Goal: Task Accomplishment & Management: Use online tool/utility

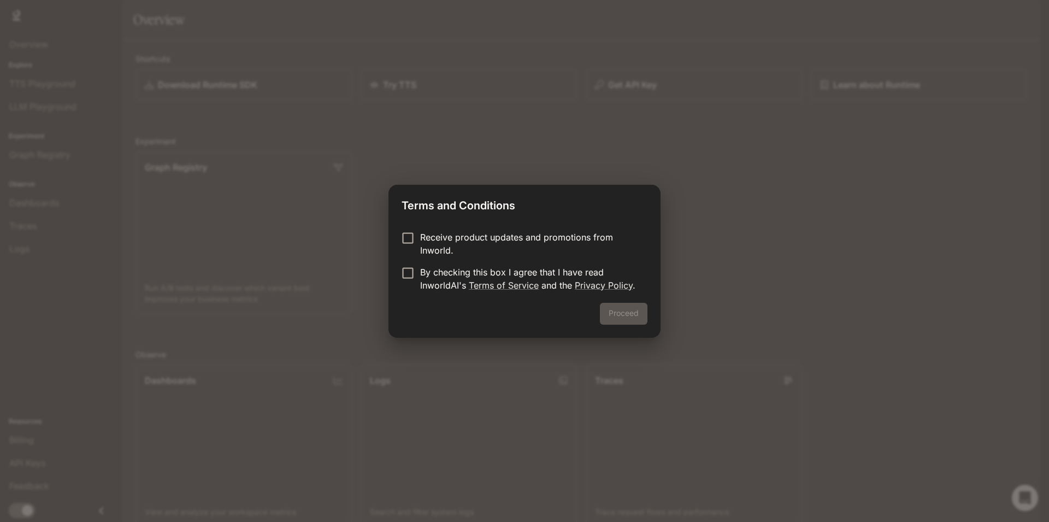
click at [463, 243] on p "Receive product updates and promotions from Inworld." at bounding box center [529, 243] width 218 height 26
click at [625, 313] on button "Proceed" at bounding box center [624, 314] width 48 height 22
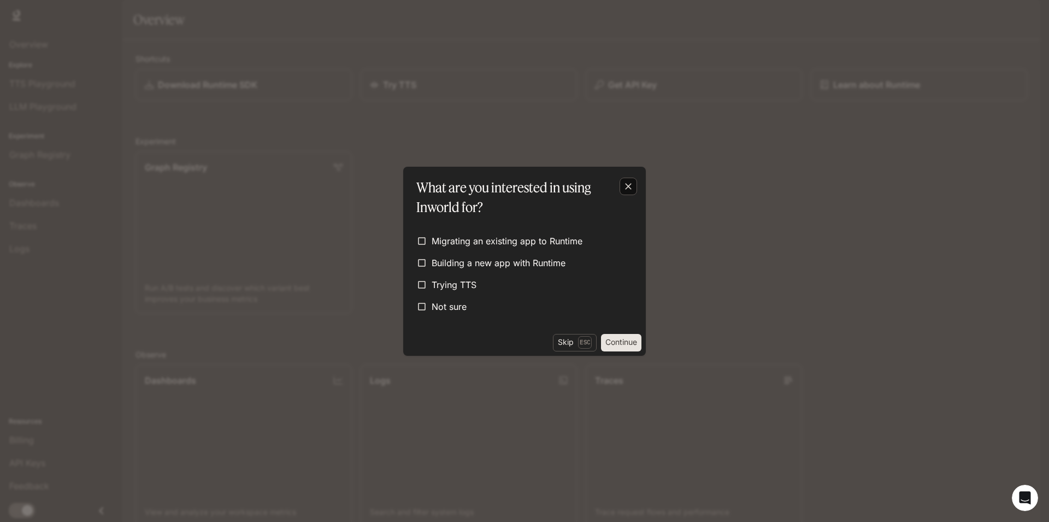
click at [630, 181] on icon "button" at bounding box center [628, 186] width 11 height 11
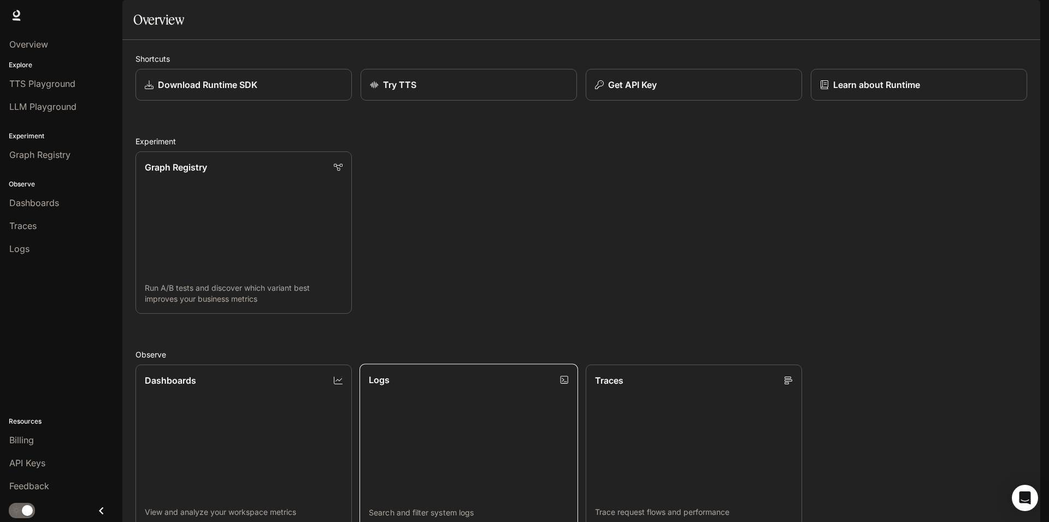
scroll to position [197, 0]
click at [1023, 500] on icon "Open Intercom Messenger" at bounding box center [1024, 497] width 14 height 14
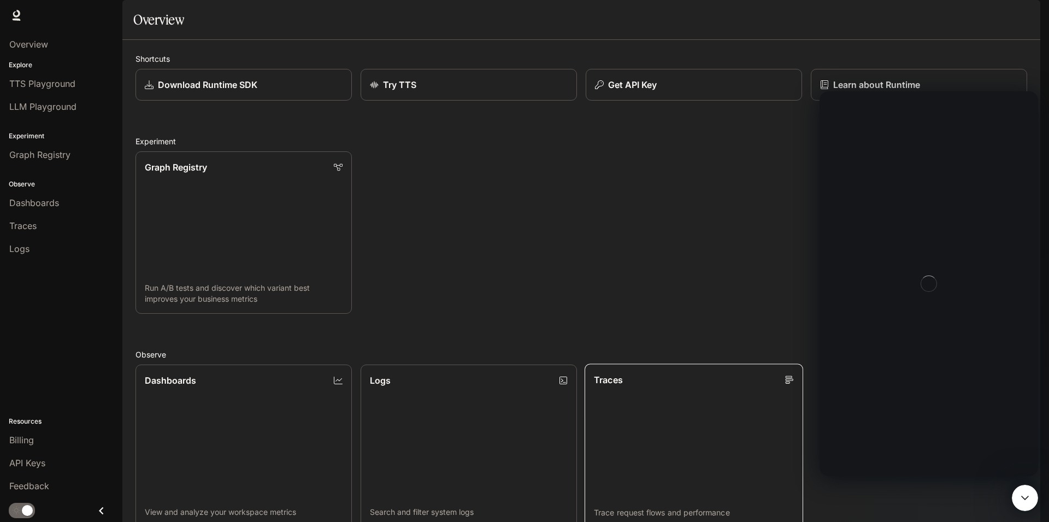
scroll to position [0, 0]
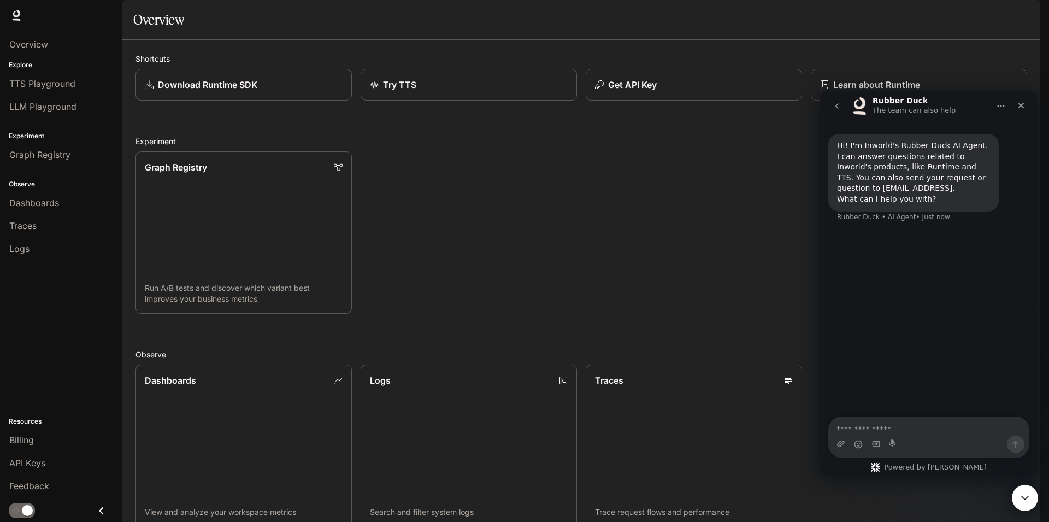
click at [957, 288] on div "Hi! I'm Inworld's Rubber Duck AI Agent. I can answer questions related to Inwor…" at bounding box center [928, 269] width 218 height 297
click at [630, 101] on button "Get API Key" at bounding box center [693, 85] width 218 height 32
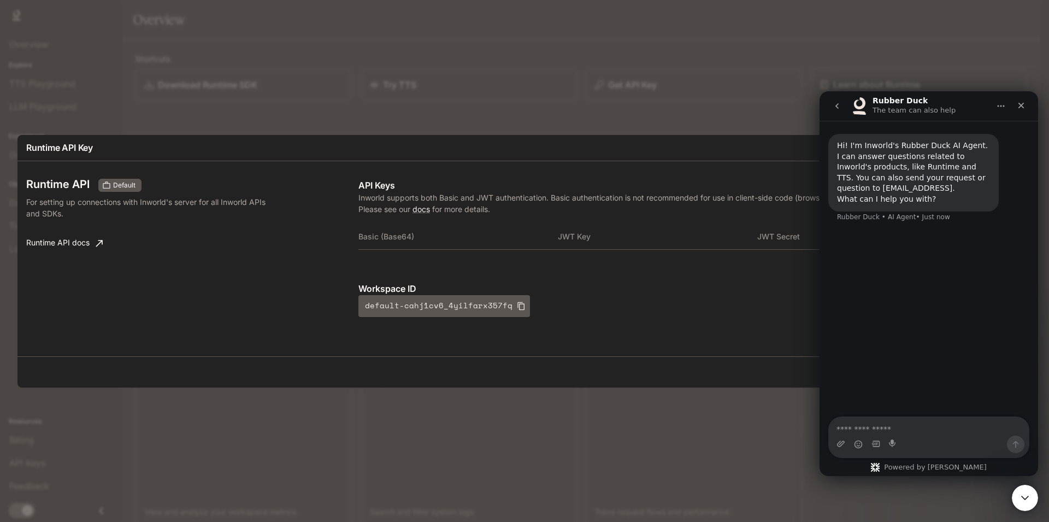
click at [377, 114] on div "Runtime API Key Runtime API Default For setting up connections with Inworld's s…" at bounding box center [524, 261] width 1049 height 522
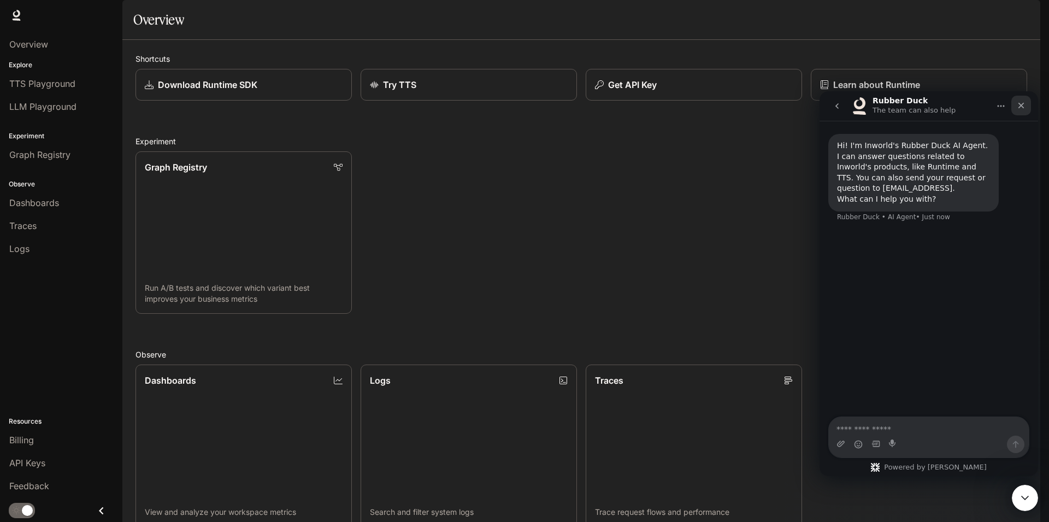
click at [1017, 105] on icon "Close" at bounding box center [1020, 105] width 9 height 9
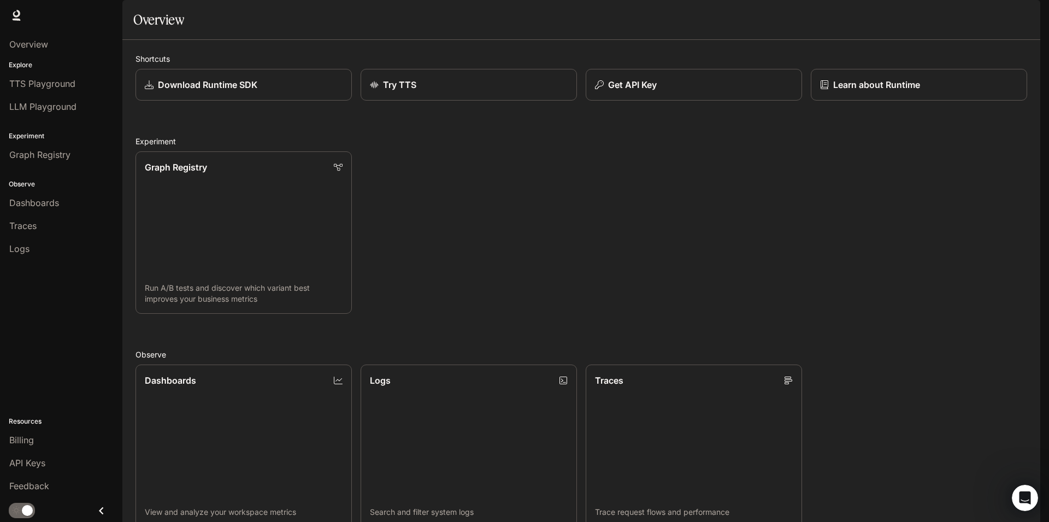
click at [707, 246] on div "Graph Registry Run A/B tests and discover which variant best improves your busi…" at bounding box center [577, 228] width 900 height 171
click at [639, 91] on p "Get API Key" at bounding box center [631, 84] width 49 height 13
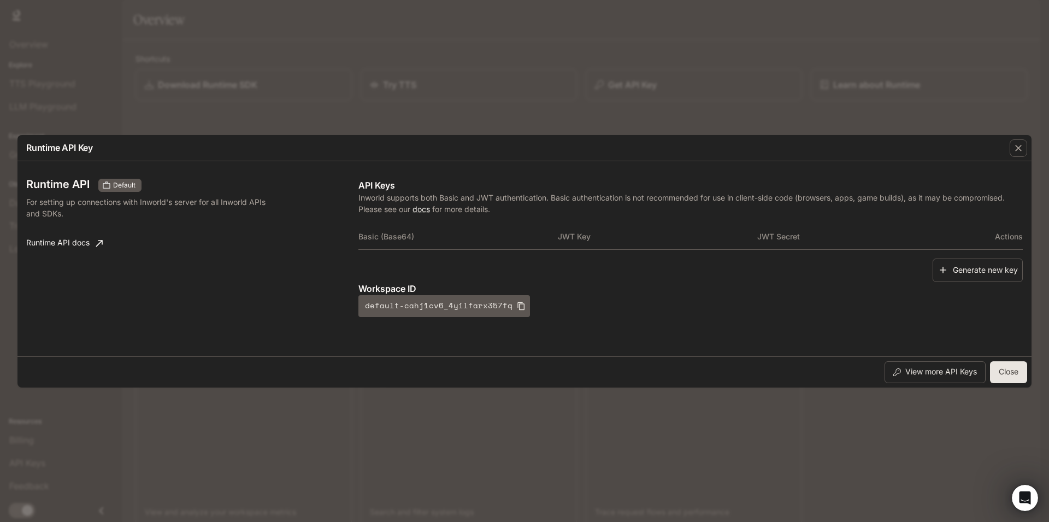
click at [443, 234] on th "Basic (Base64)" at bounding box center [457, 236] width 199 height 26
click at [975, 274] on button "Generate new key" at bounding box center [977, 269] width 90 height 23
